Goal: Task Accomplishment & Management: Complete application form

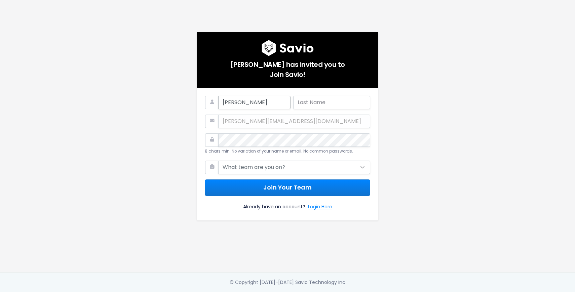
type input "[PERSON_NAME]"
type input "Borysiuk"
click at [340, 167] on select "What team are you on? Support Product Sales Customer Success Marketing Other" at bounding box center [292, 167] width 152 height 13
select select "CUSTOMER_SUCCESS"
click at [218, 161] on select "What team are you on? Support Product Sales Customer Success Marketing Other" at bounding box center [294, 167] width 152 height 13
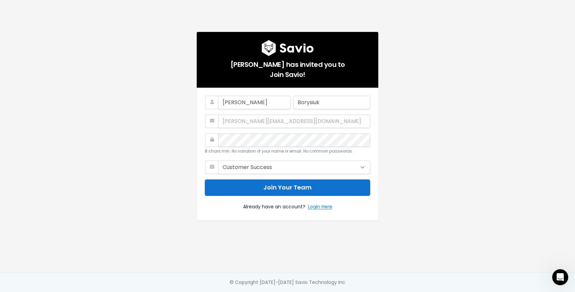
click at [325, 188] on button "Join Your Team" at bounding box center [287, 188] width 165 height 16
